Goal: Navigation & Orientation: Go to known website

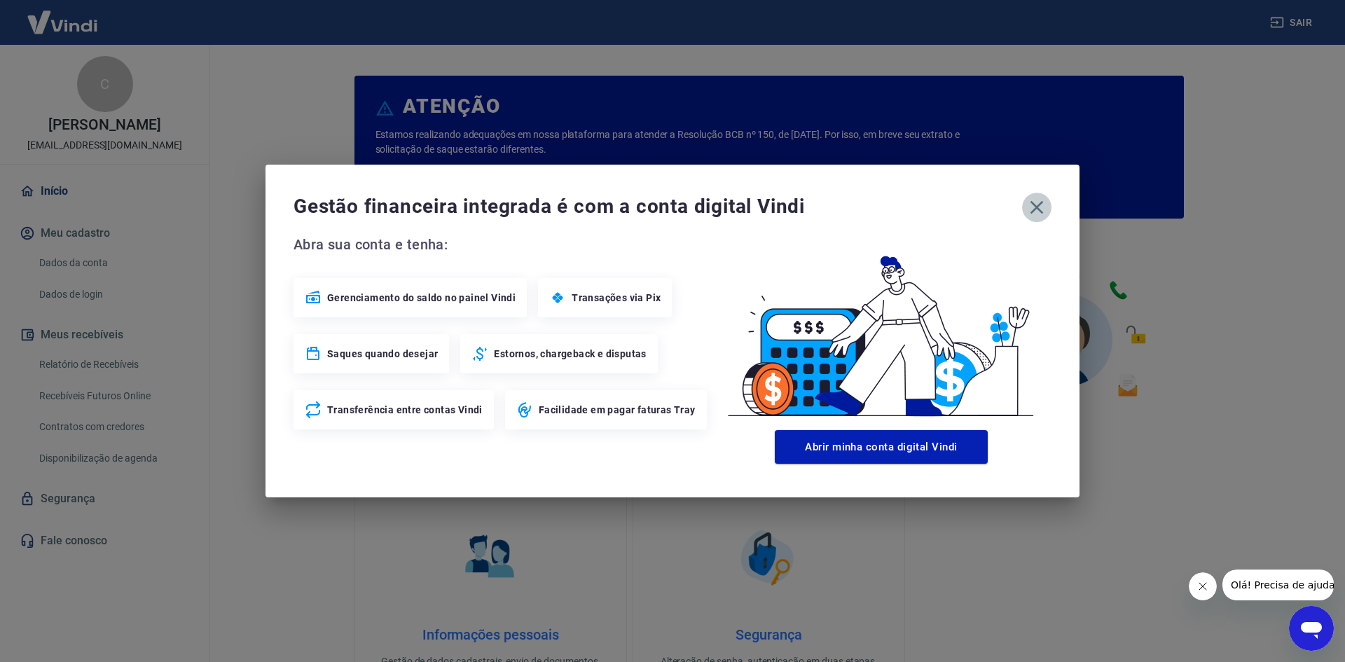
click at [1033, 207] on icon "button" at bounding box center [1037, 207] width 22 height 22
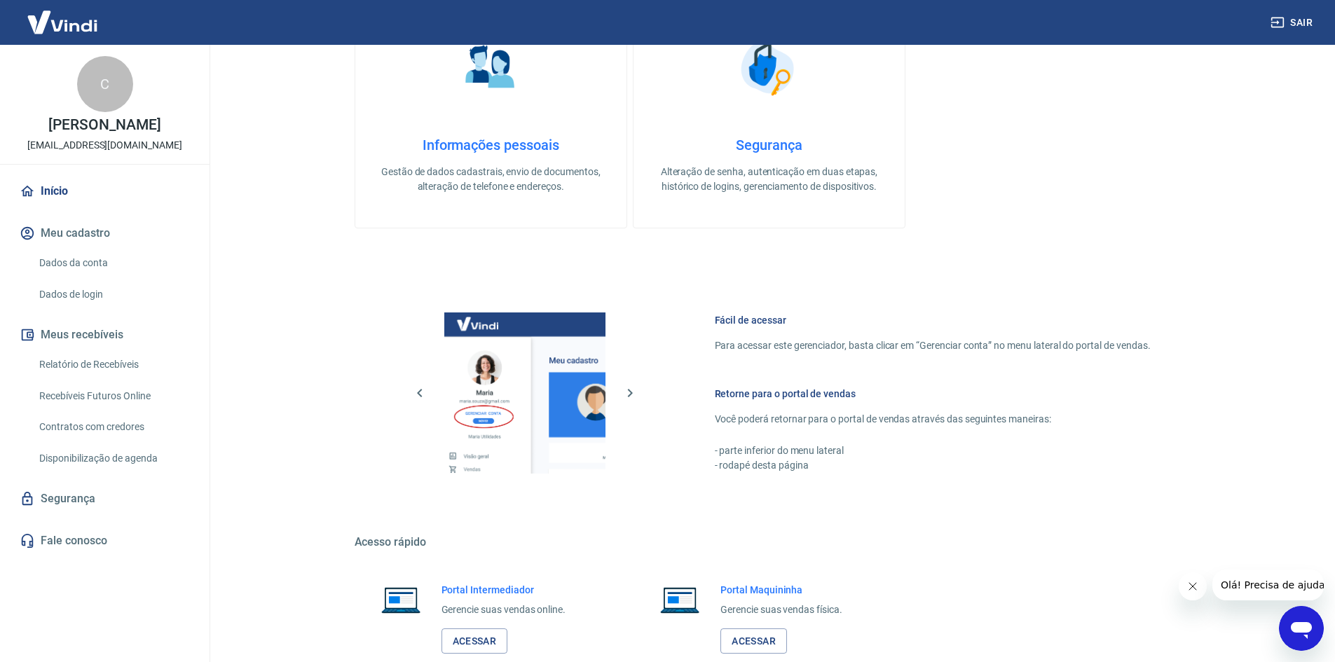
scroll to position [575, 0]
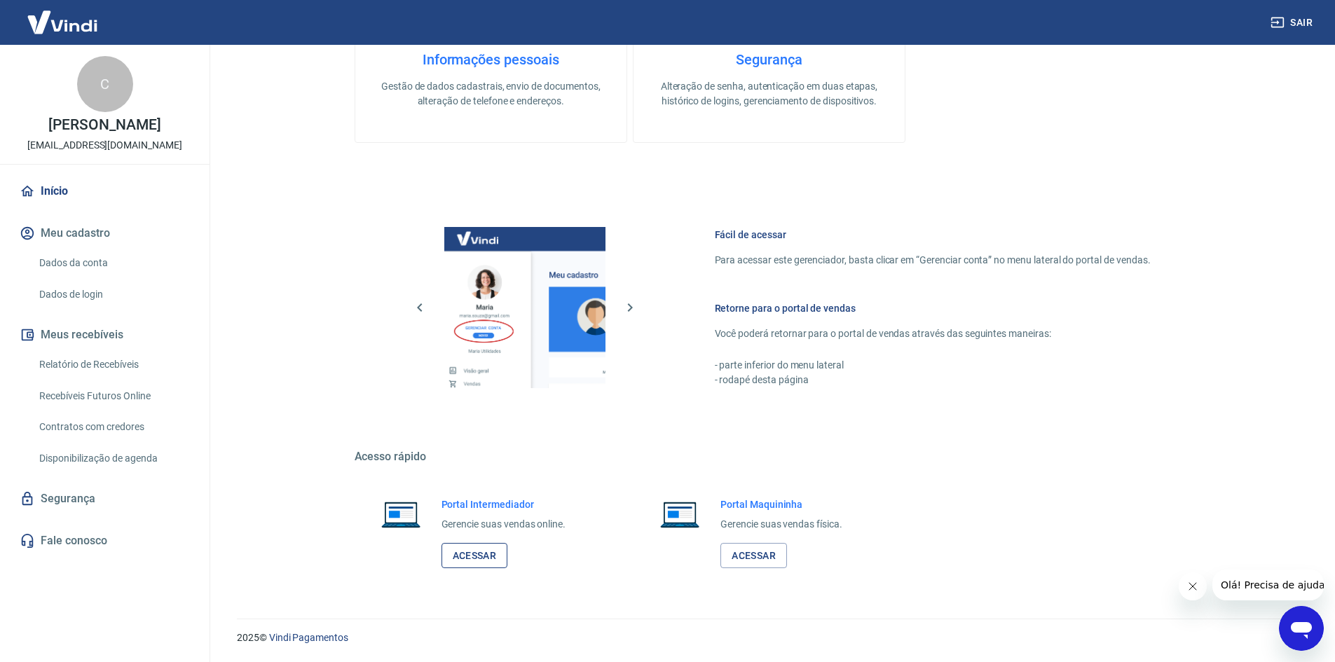
click at [507, 554] on link "Acessar" at bounding box center [474, 556] width 67 height 26
